Goal: Transaction & Acquisition: Purchase product/service

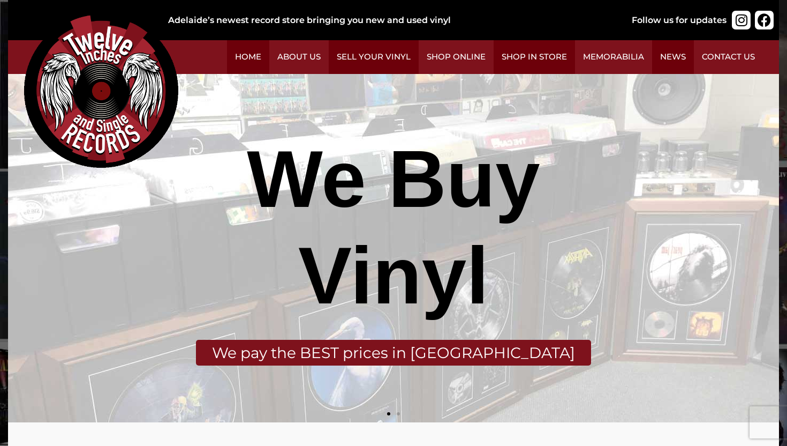
scroll to position [5, 0]
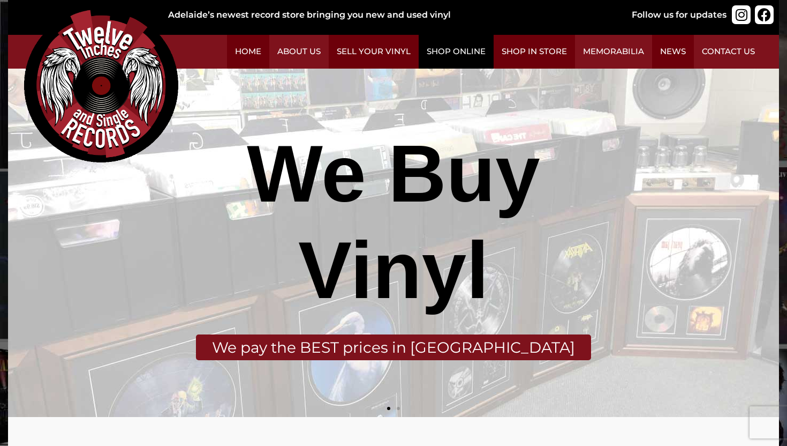
click at [462, 49] on link "Shop Online" at bounding box center [456, 52] width 75 height 34
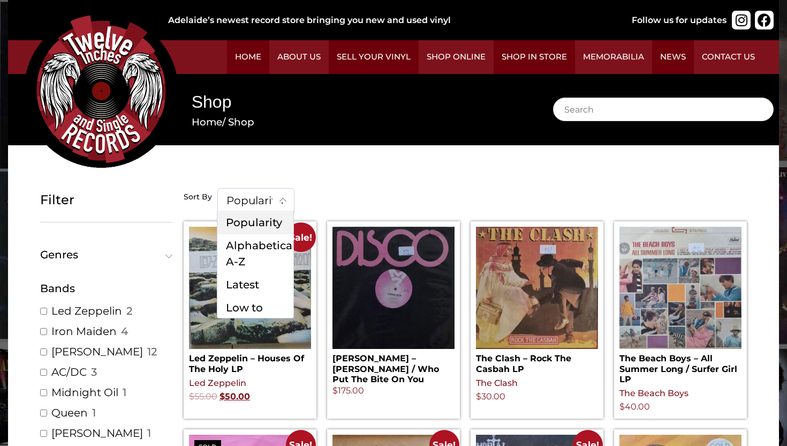
click at [282, 200] on b at bounding box center [283, 201] width 7 height 7
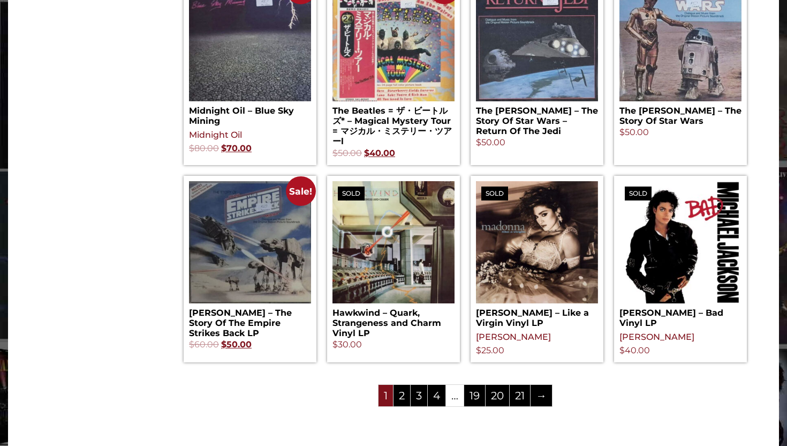
scroll to position [1087, 0]
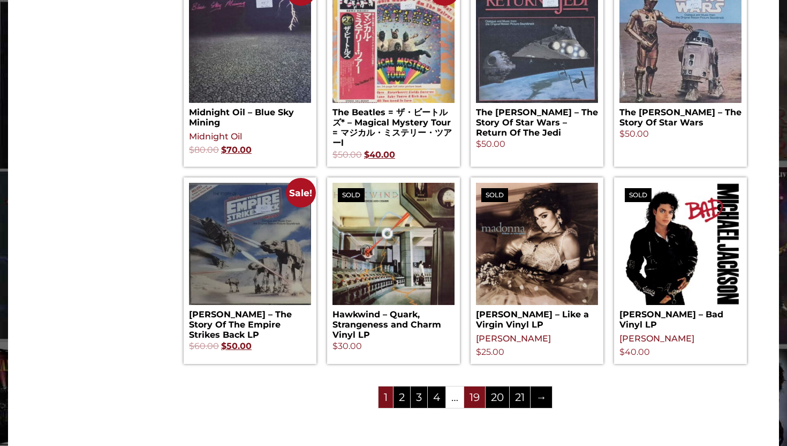
click at [475, 403] on link "19" at bounding box center [474, 396] width 21 height 21
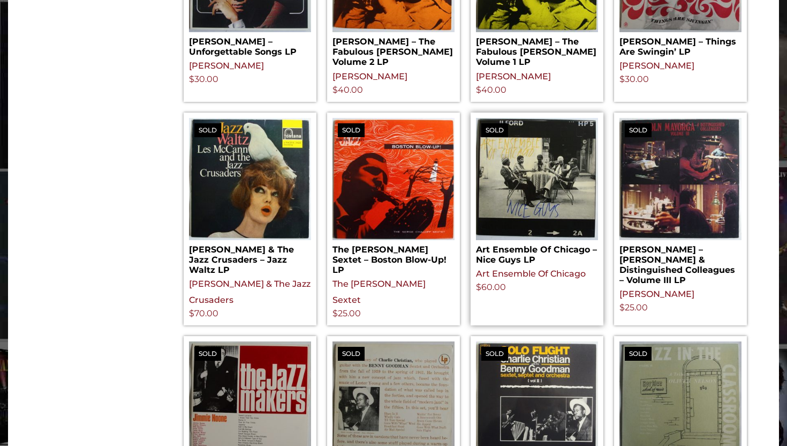
scroll to position [1009, 0]
